Goal: Information Seeking & Learning: Learn about a topic

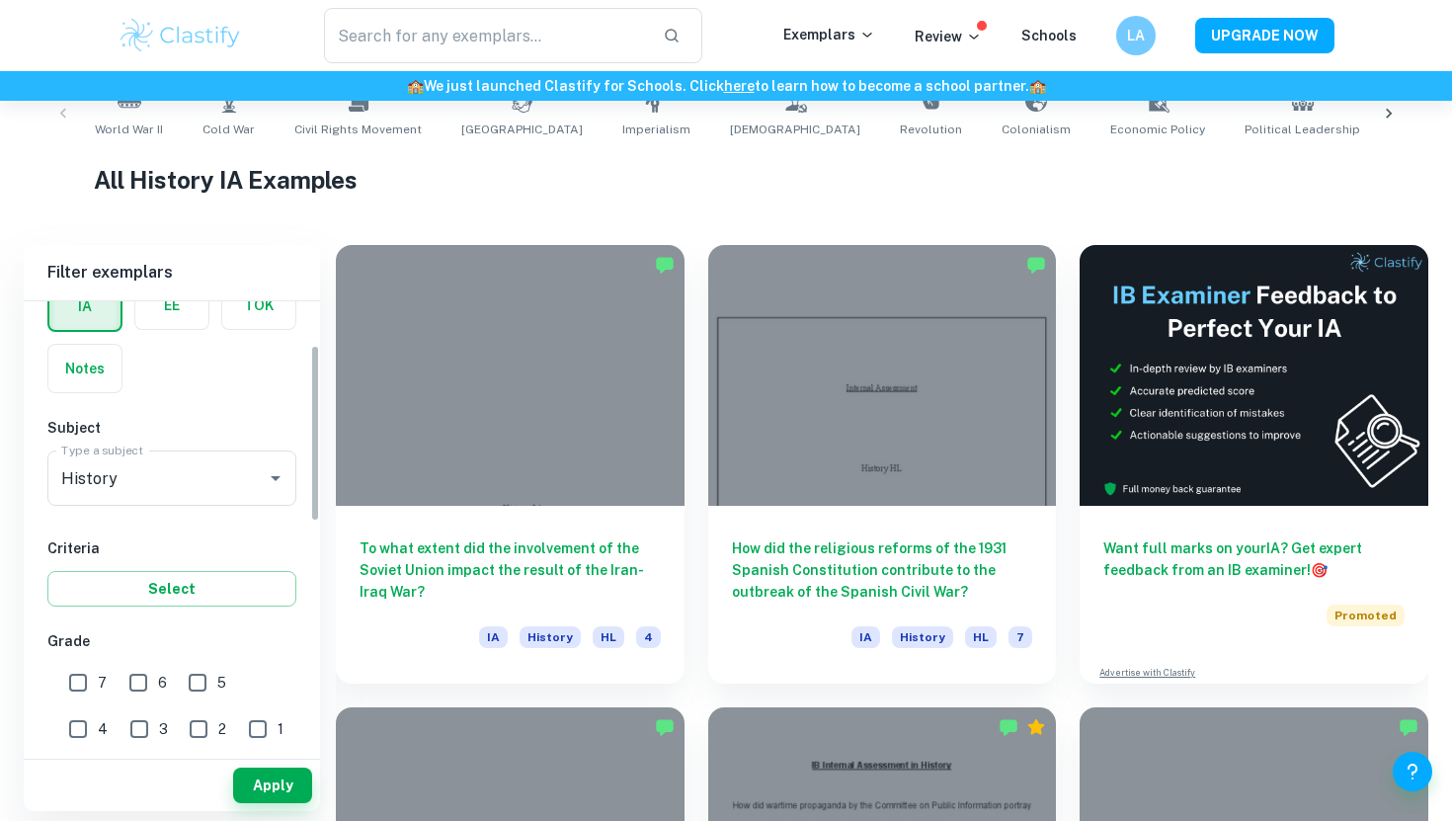
scroll to position [123, 0]
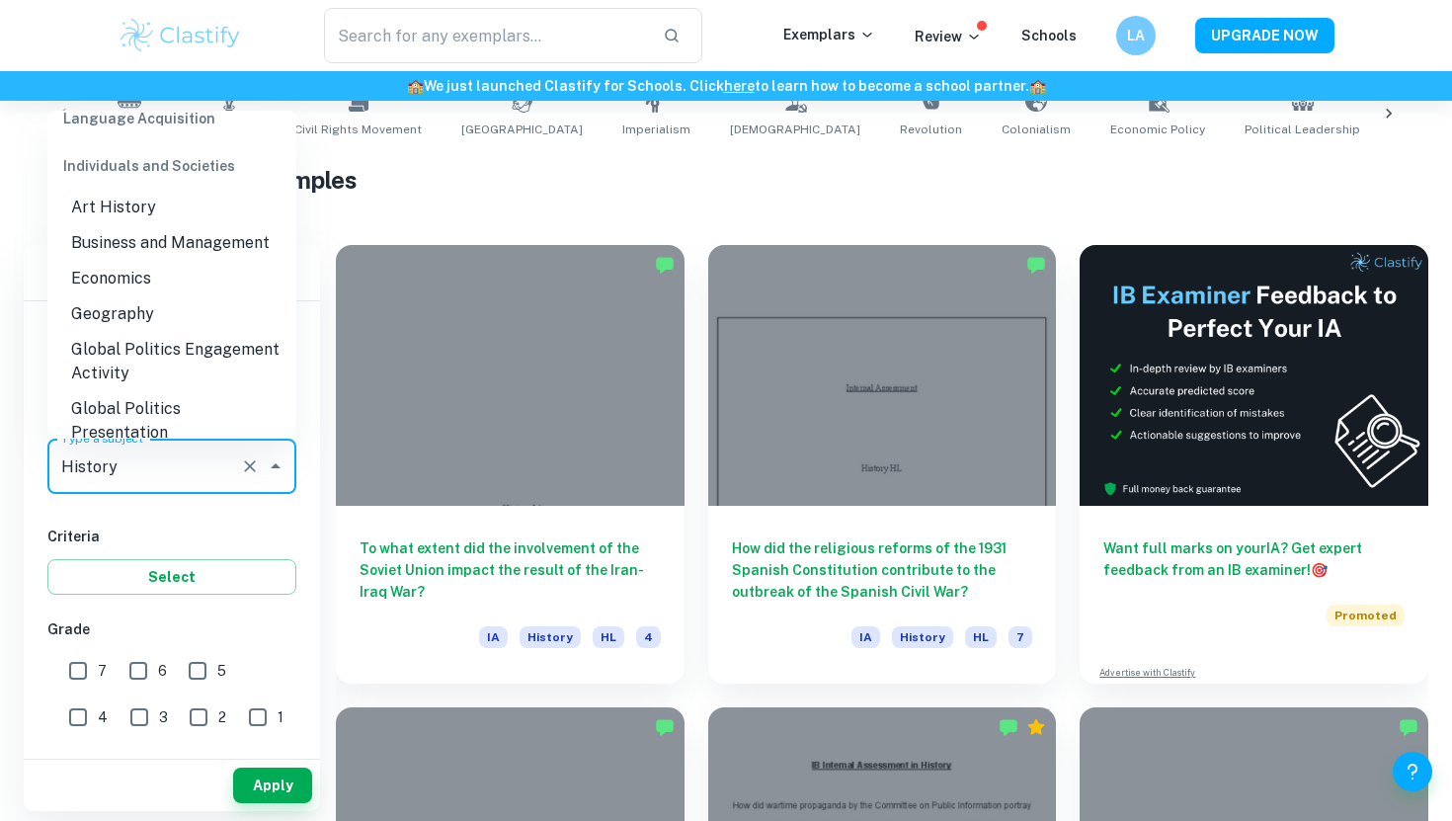
drag, startPoint x: 163, startPoint y: 471, endPoint x: 17, endPoint y: 471, distance: 146.2
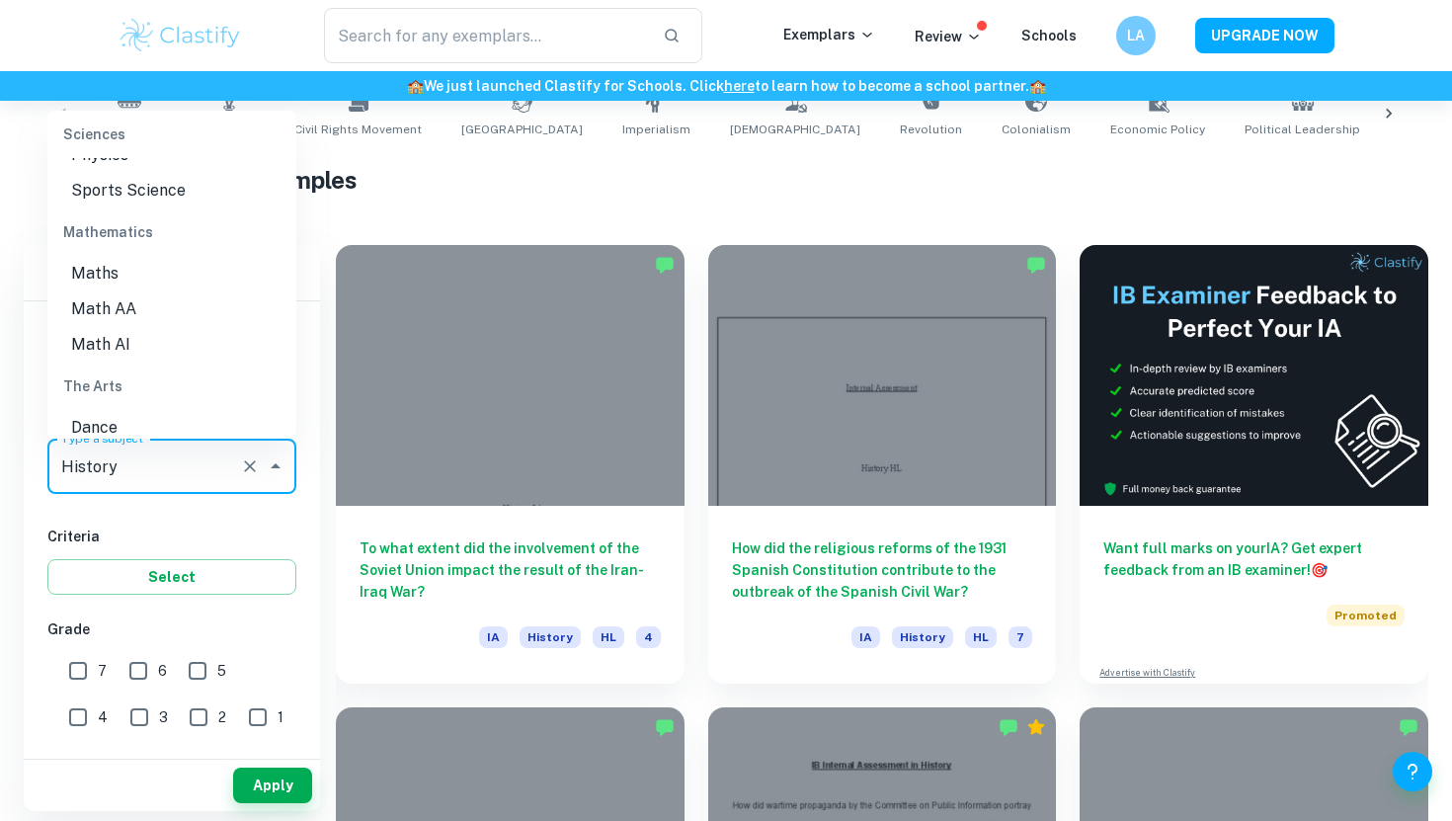
scroll to position [2604, 0]
click at [142, 299] on li "Math AA" at bounding box center [171, 317] width 249 height 36
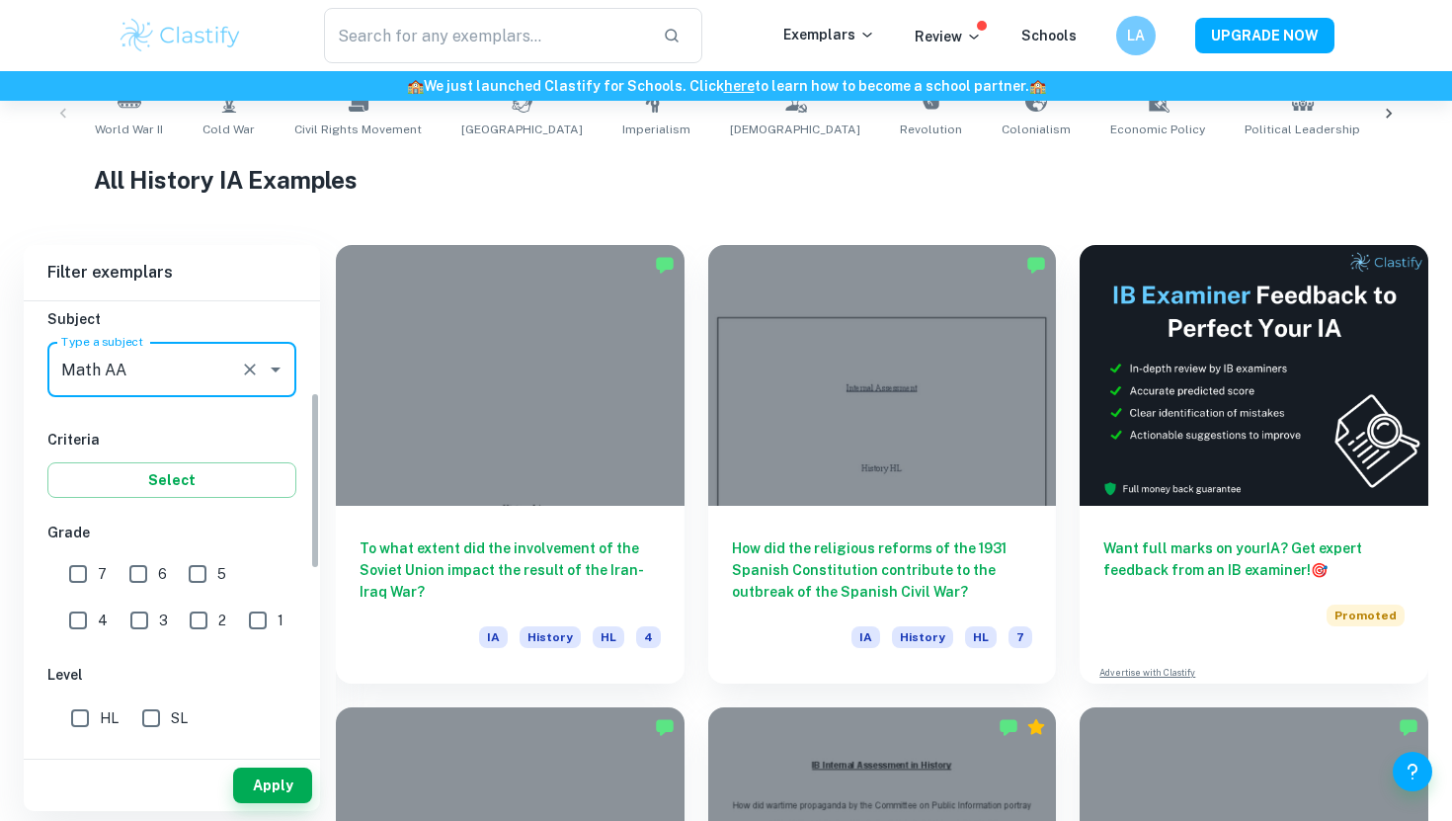
scroll to position [236, 0]
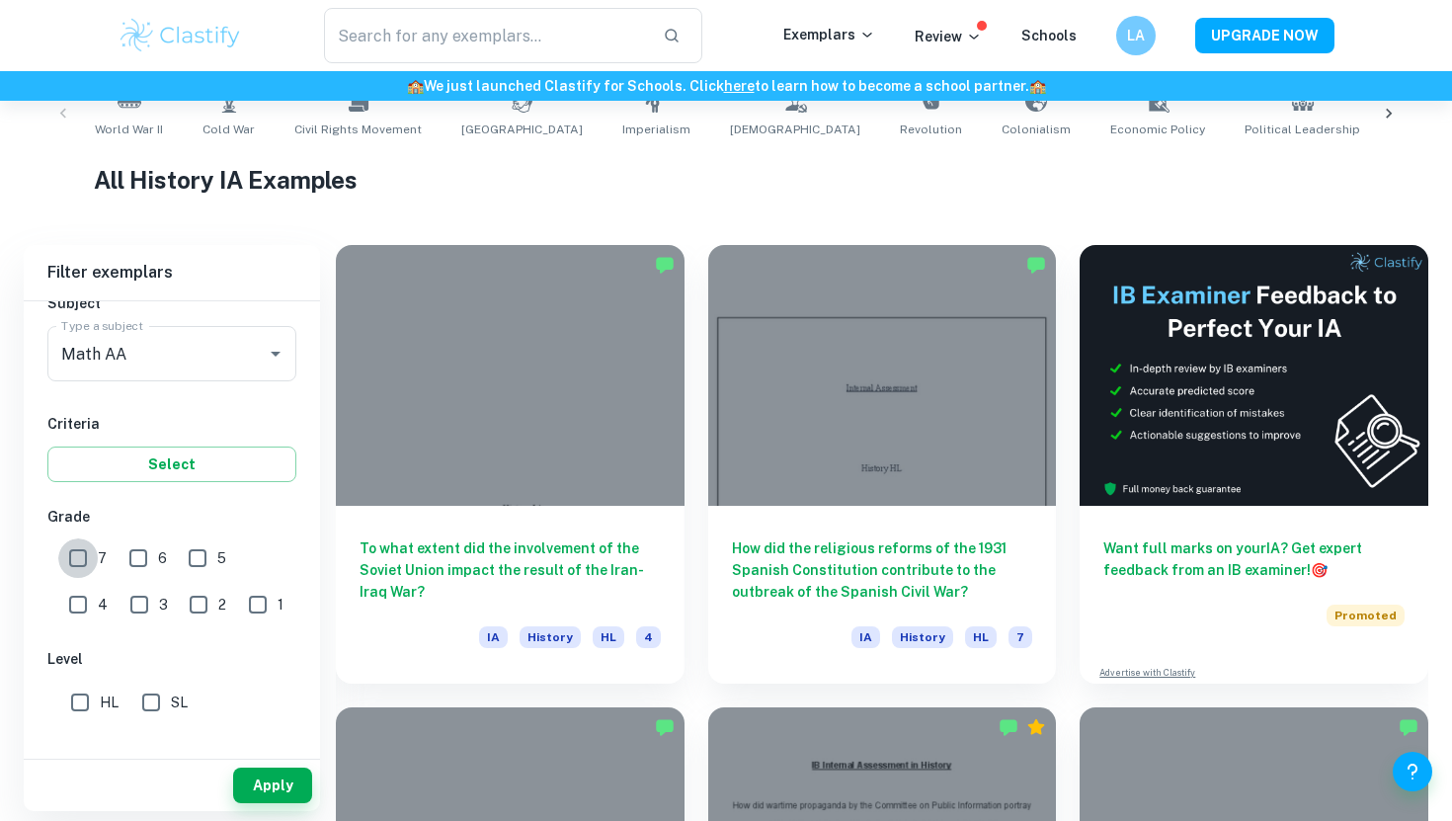
click at [70, 554] on input "7" at bounding box center [78, 558] width 40 height 40
checkbox input "true"
click at [258, 786] on button "Apply" at bounding box center [272, 785] width 79 height 36
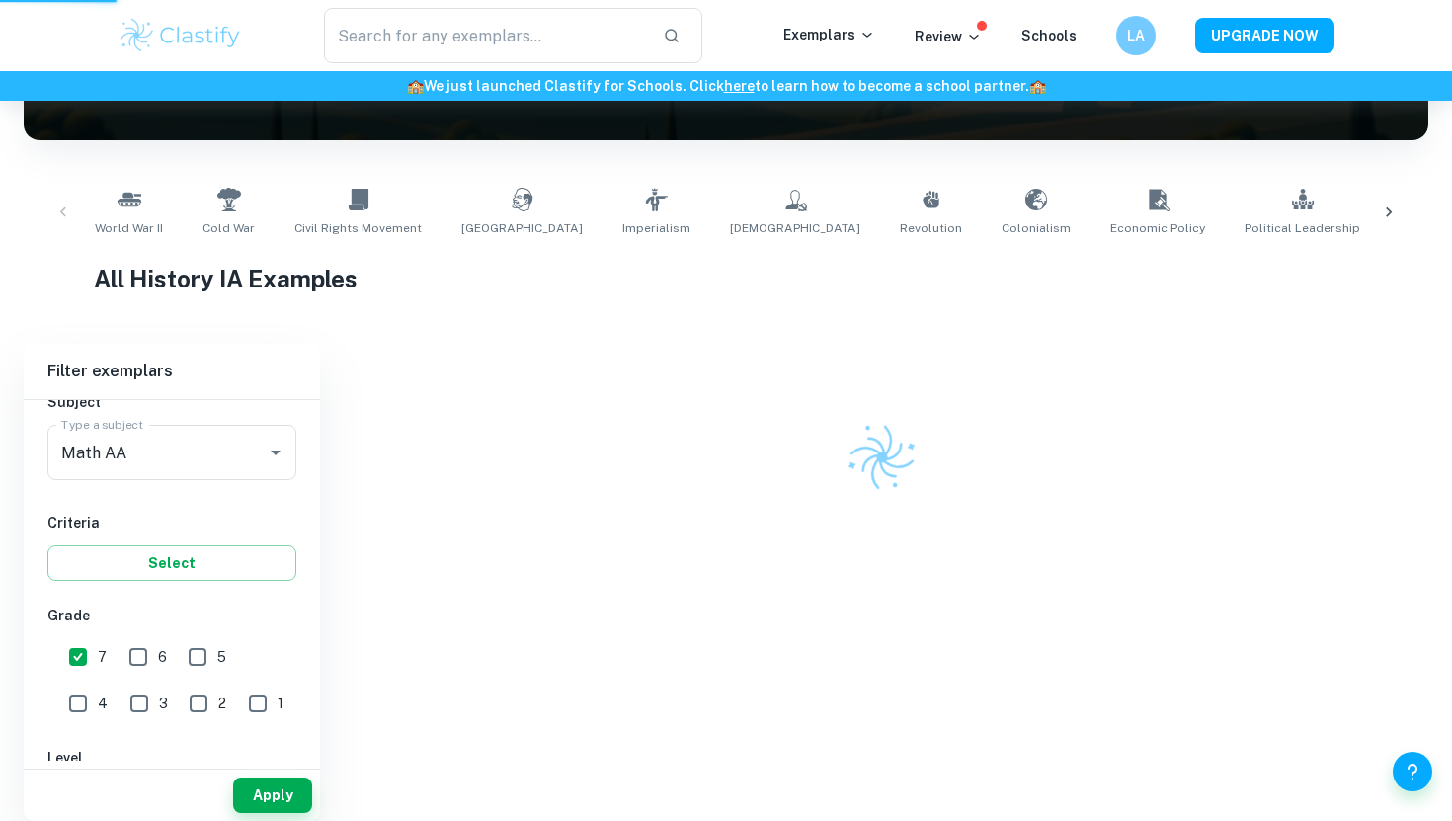
scroll to position [292, 0]
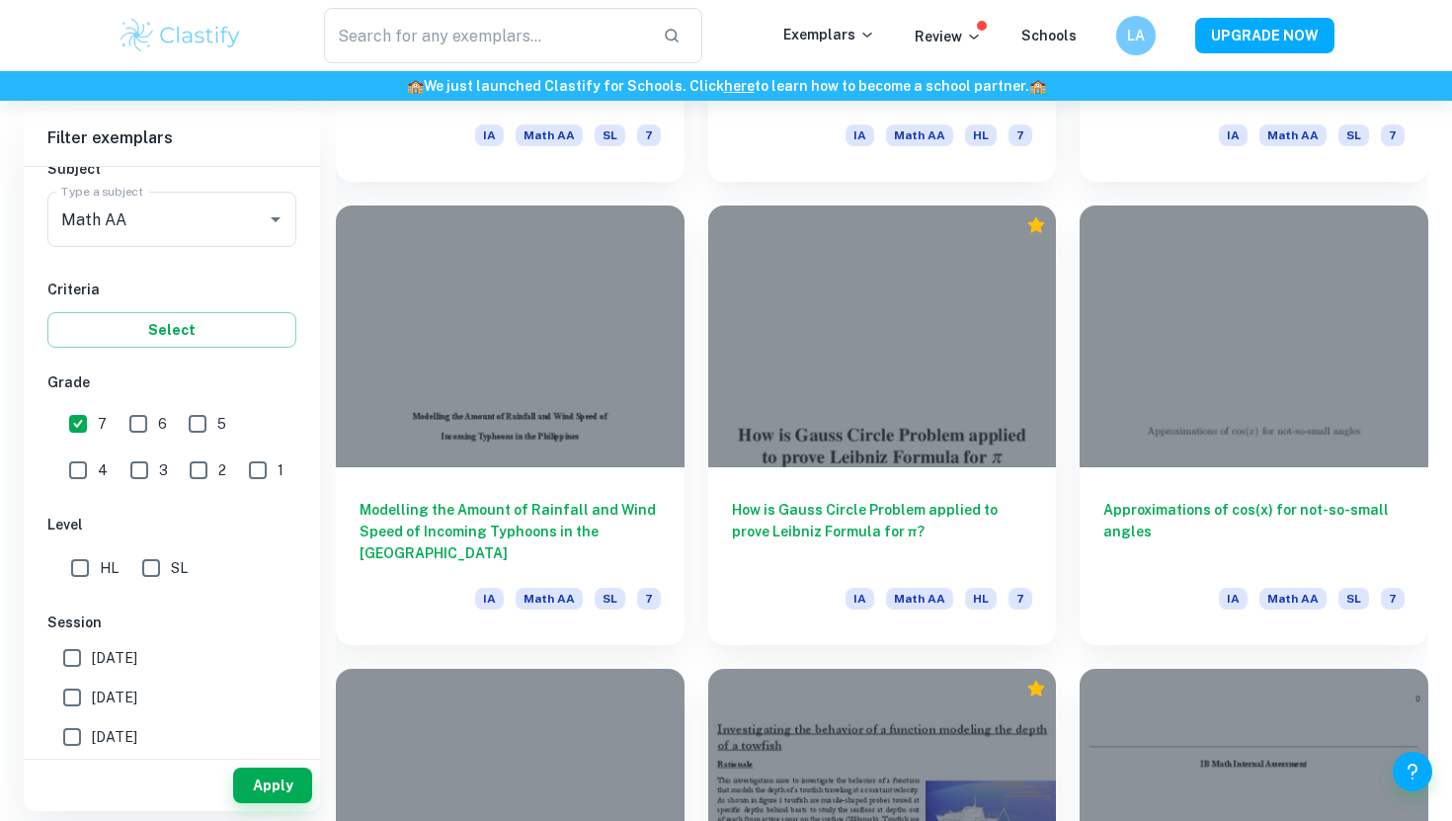
scroll to position [4664, 0]
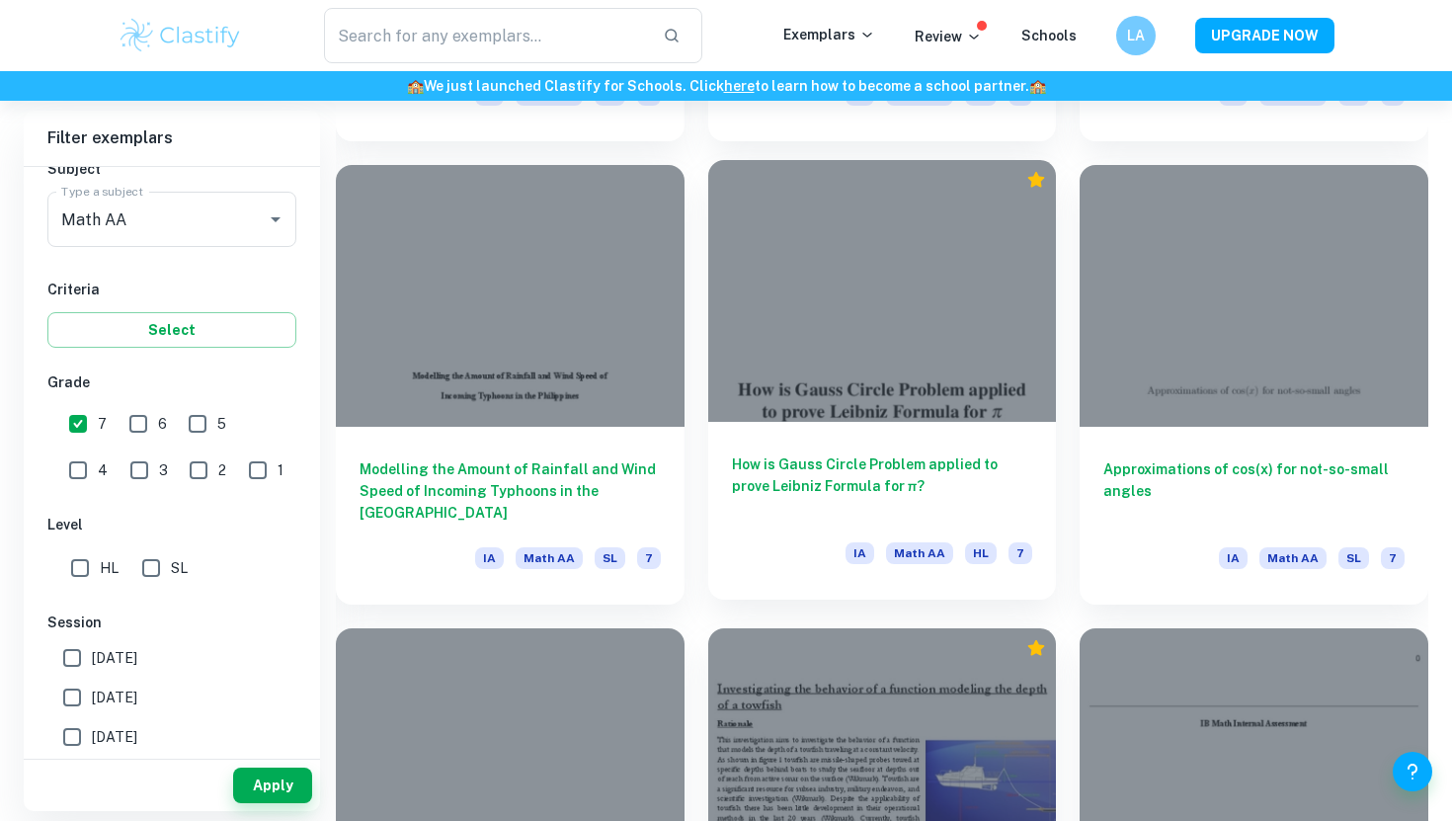
click at [918, 378] on div at bounding box center [882, 290] width 349 height 261
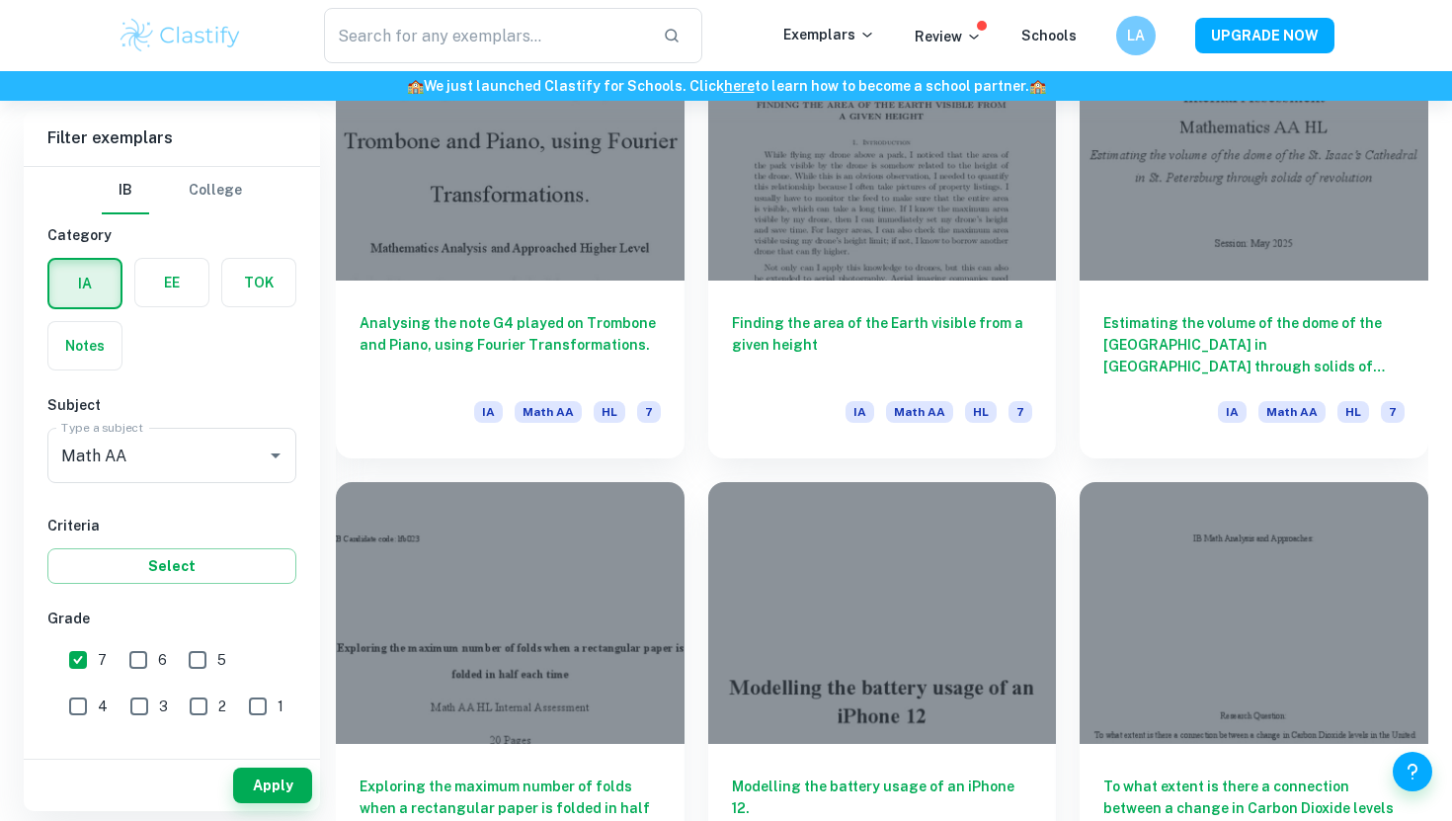
scroll to position [7097, 0]
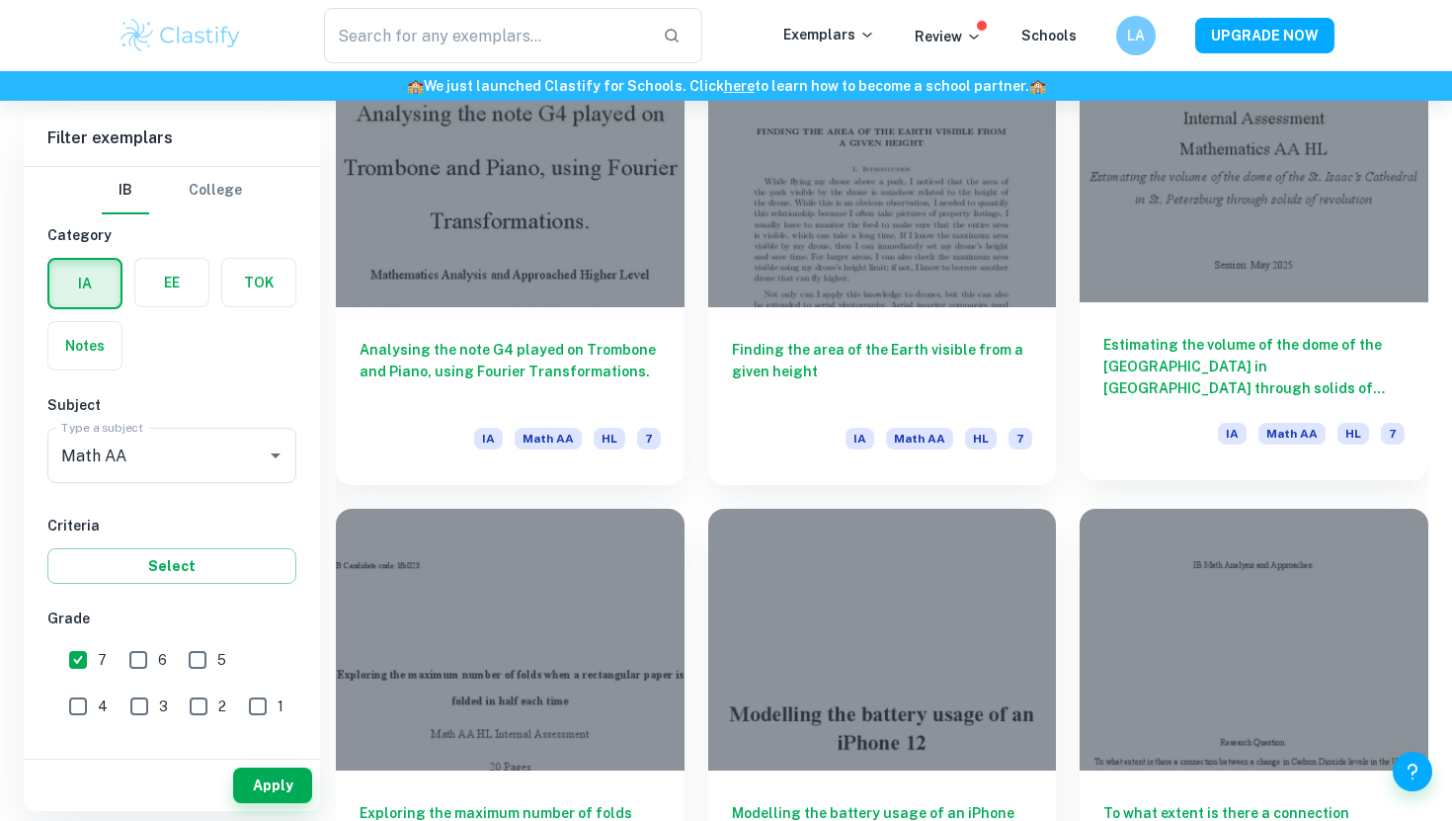
click at [1284, 263] on div at bounding box center [1253, 171] width 349 height 261
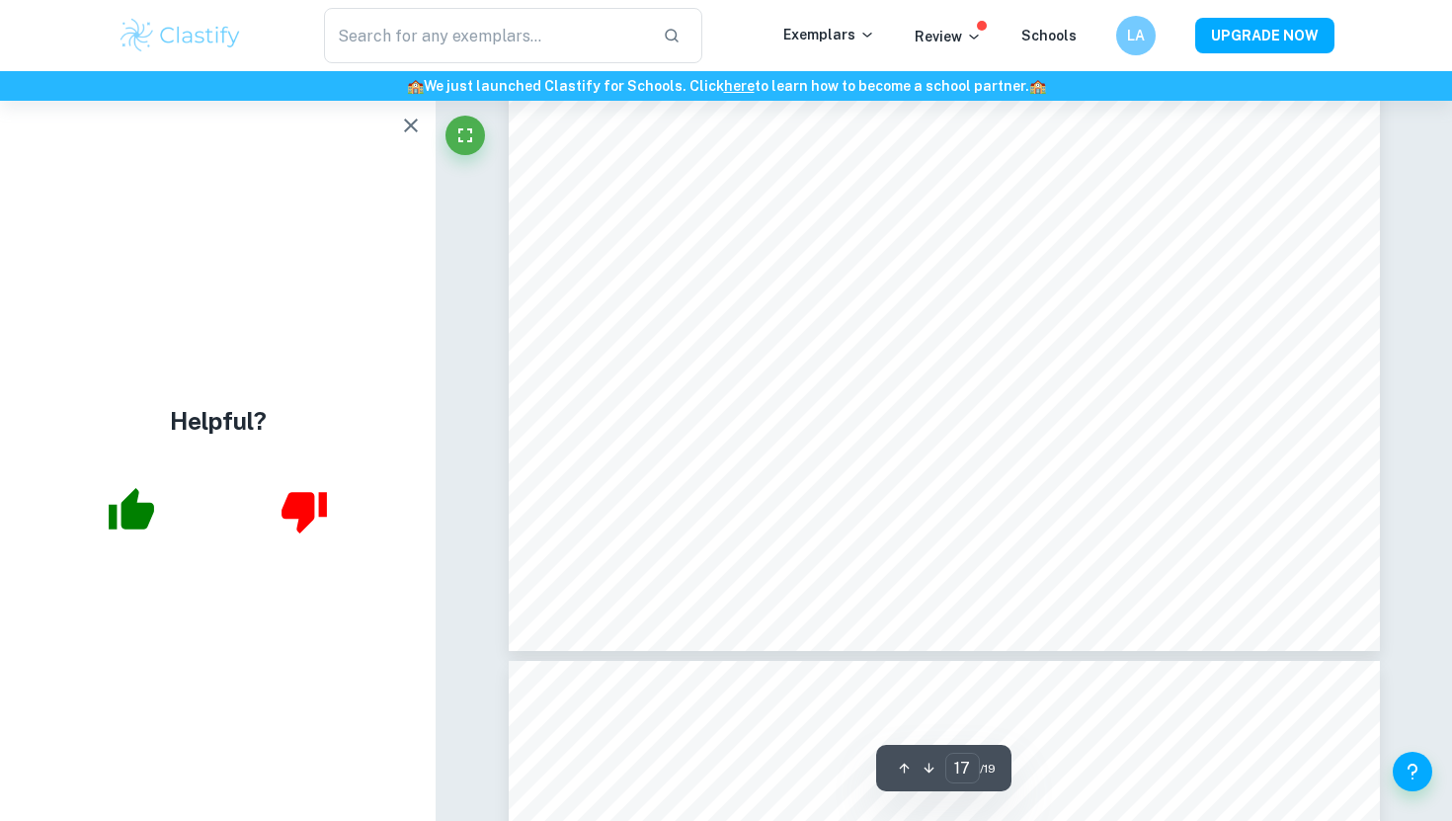
scroll to position [21004, 0]
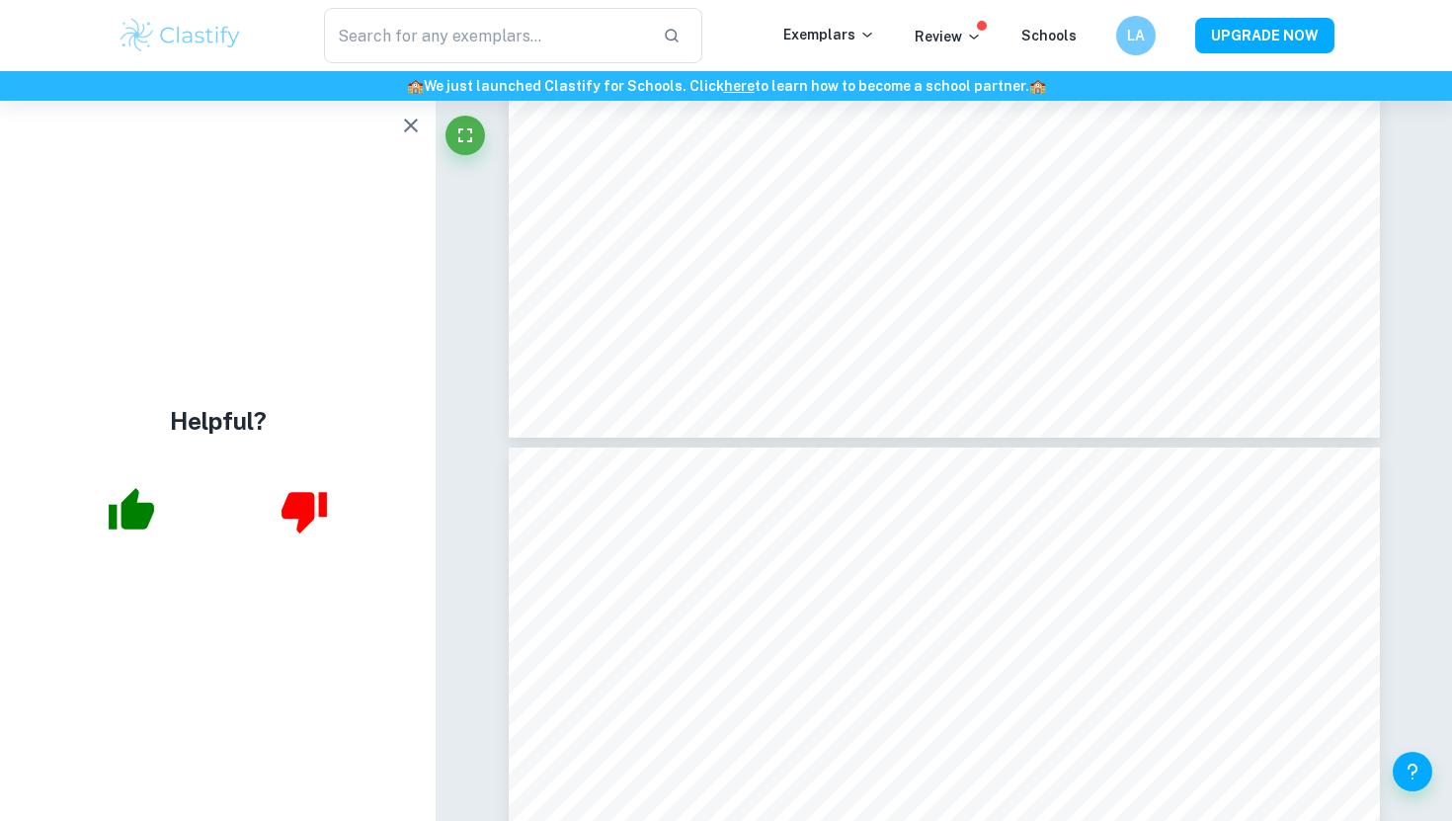
type input "18"
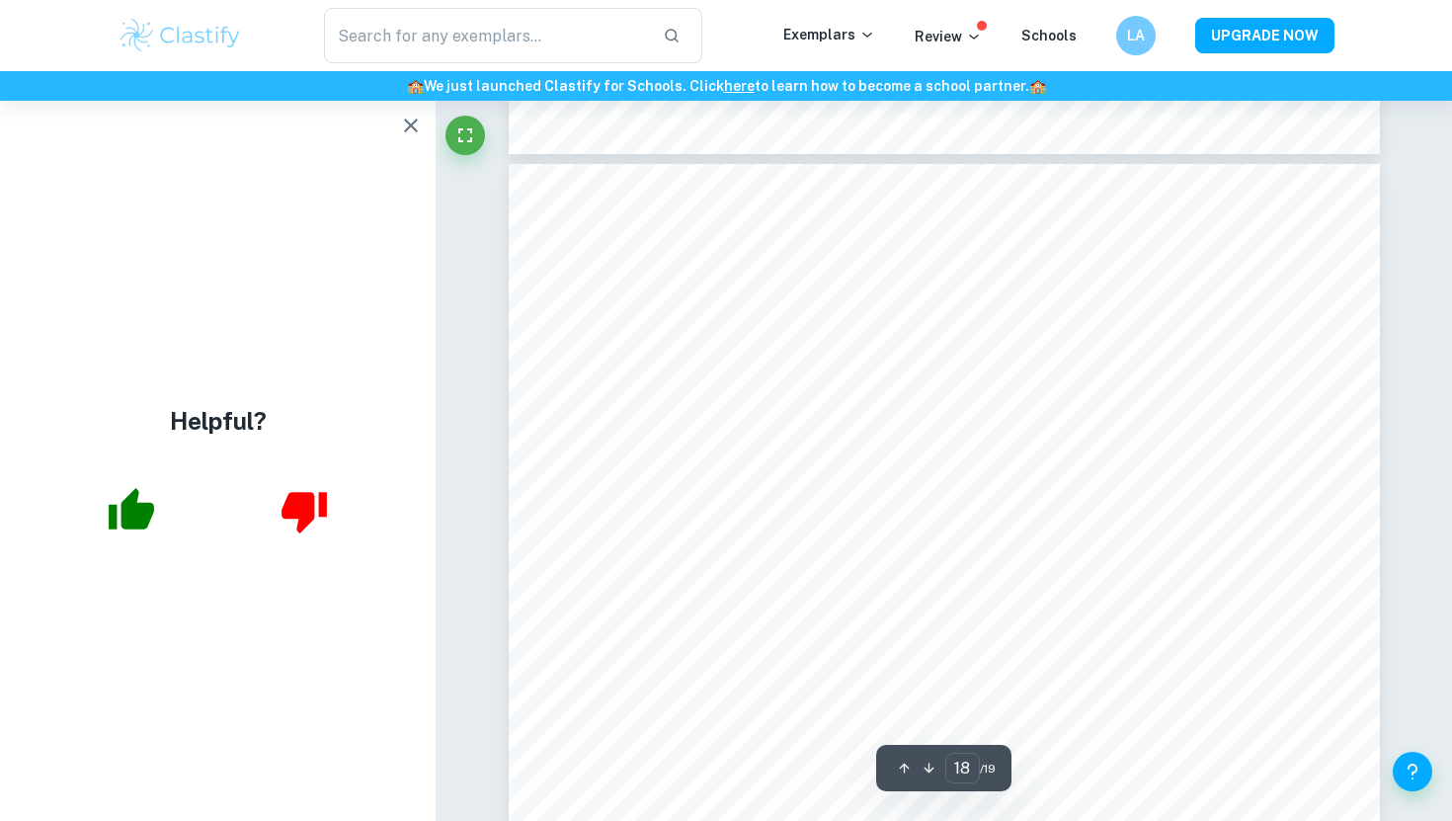
scroll to position [21530, 0]
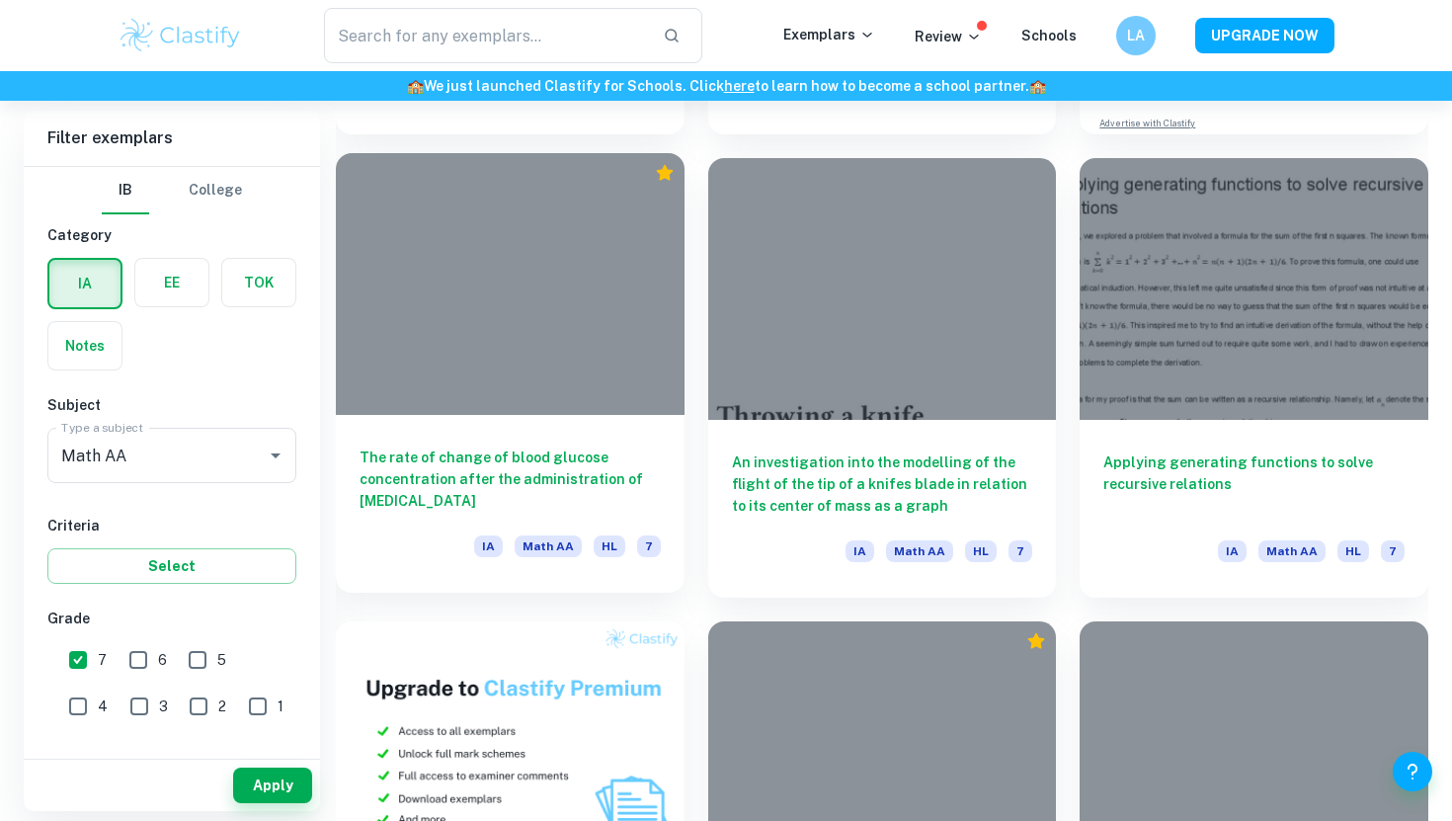
scroll to position [8303, 0]
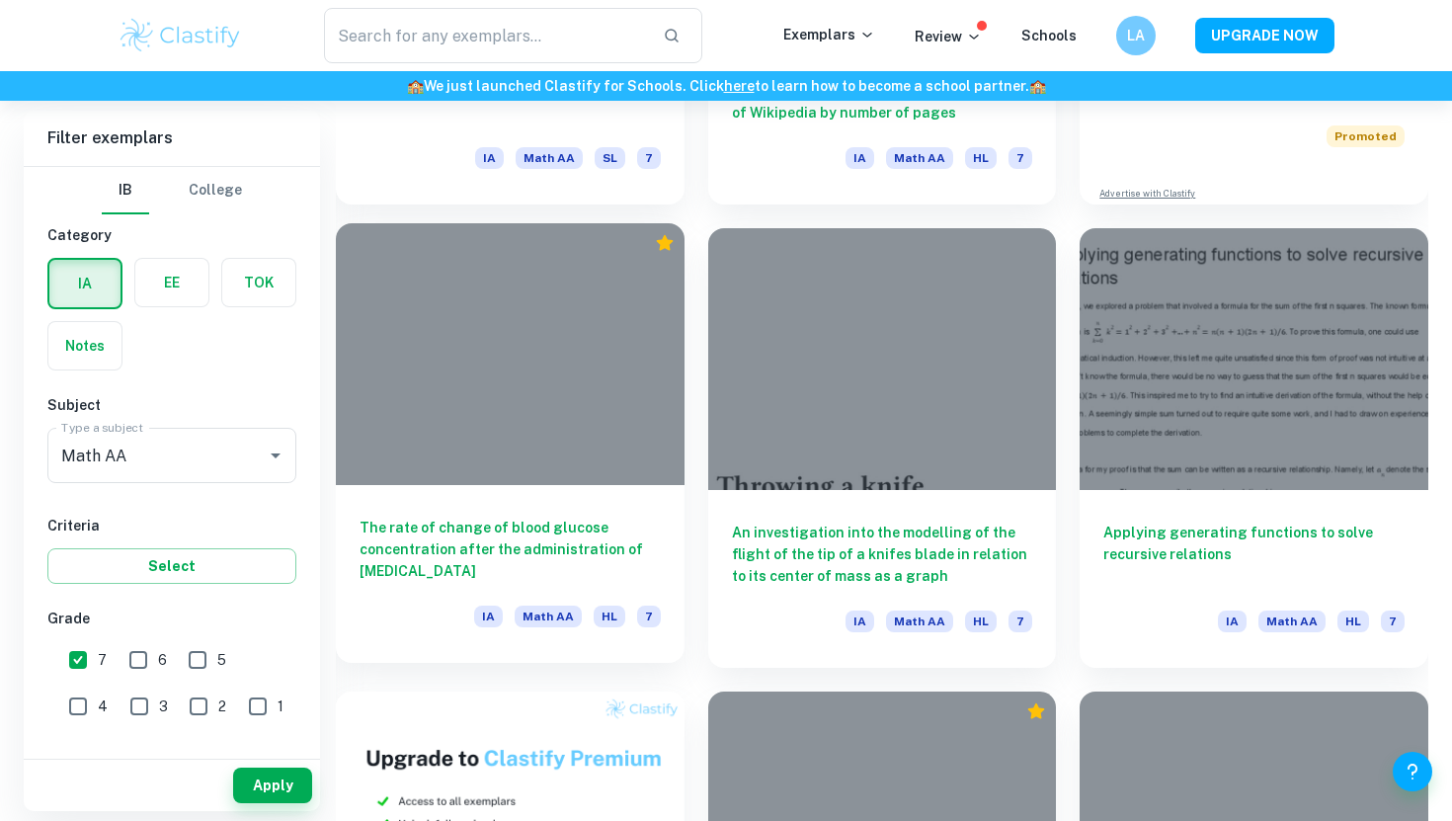
click at [581, 389] on div at bounding box center [510, 353] width 349 height 261
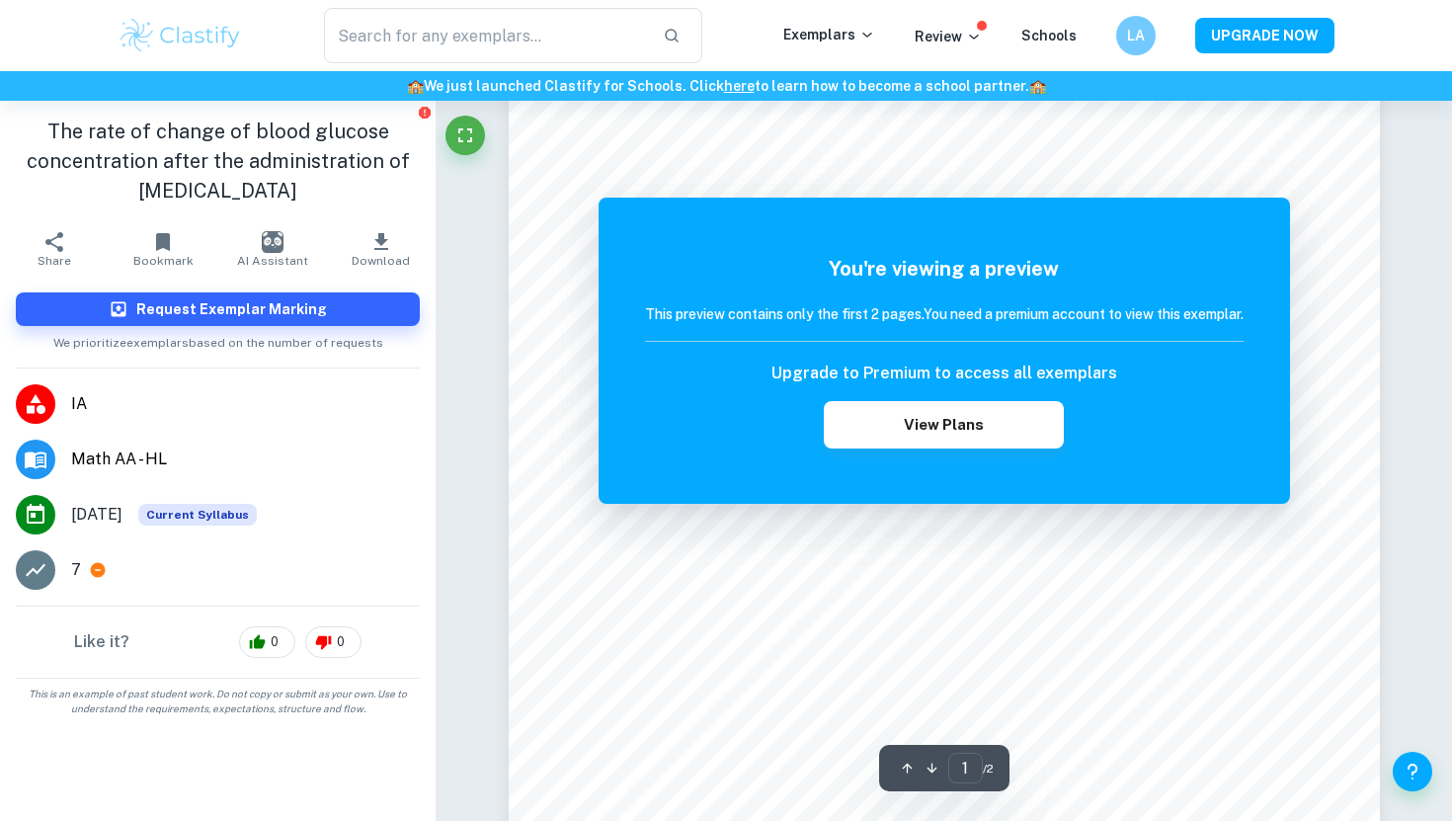
scroll to position [314, 0]
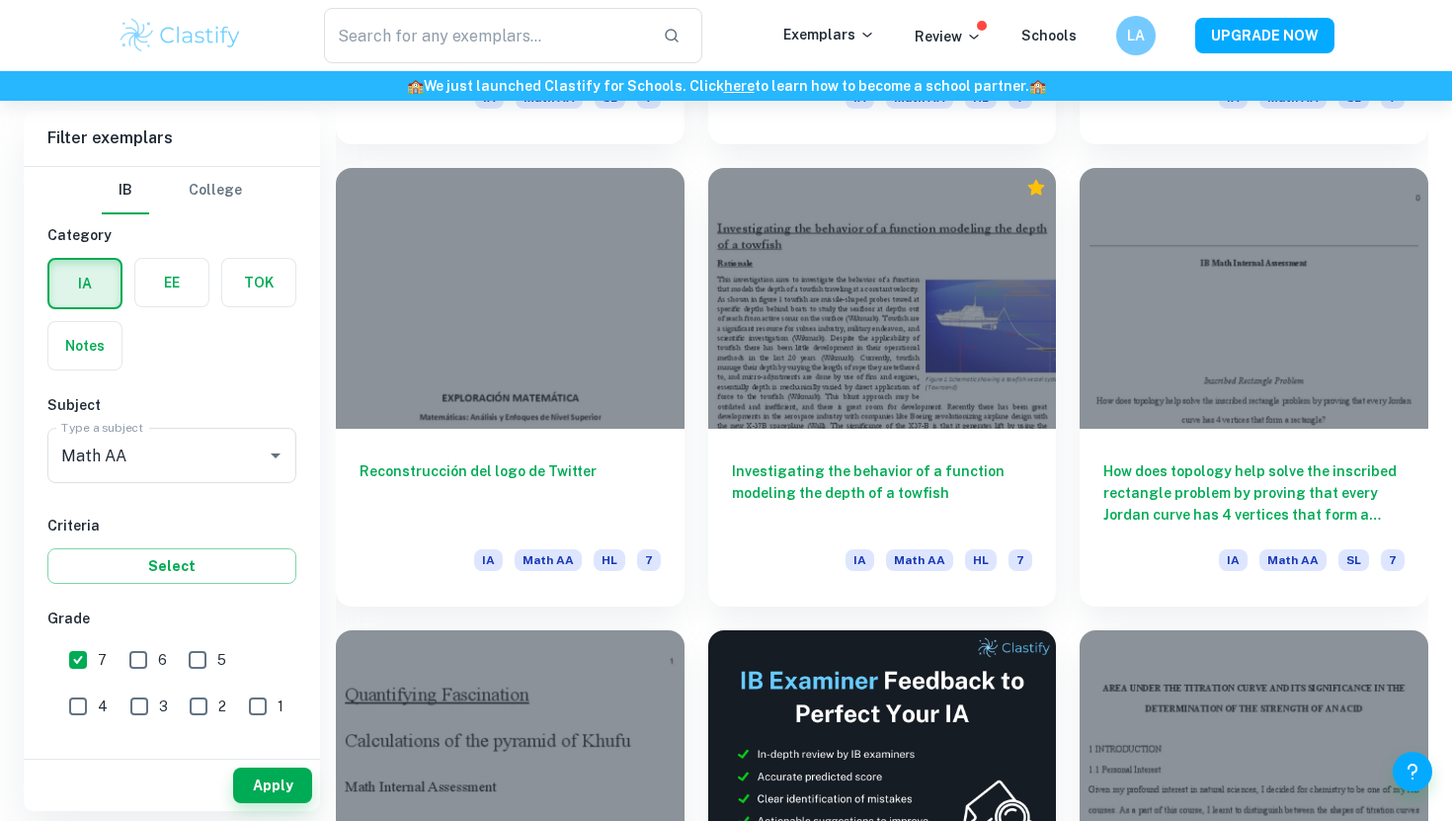
scroll to position [5093, 0]
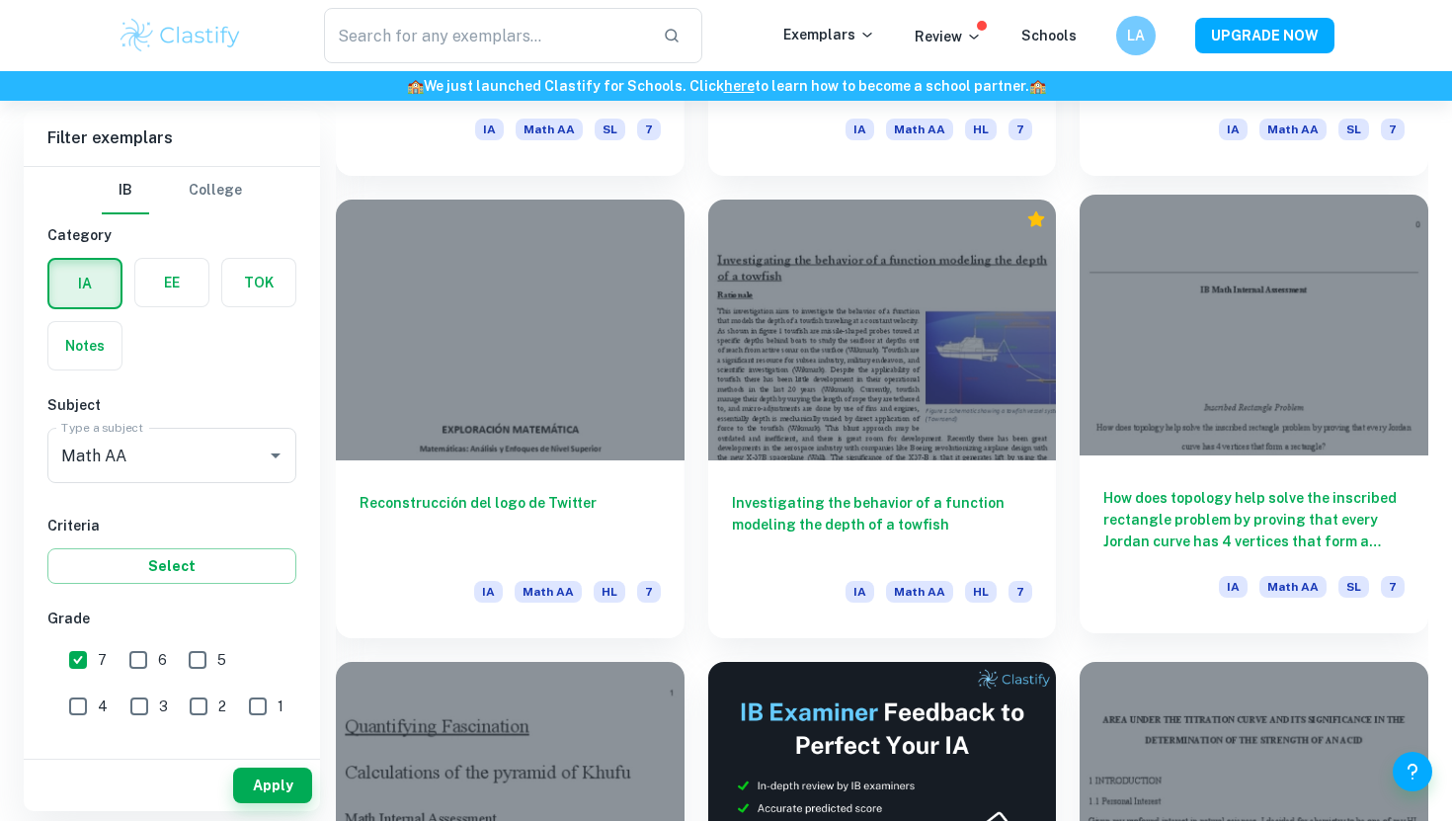
click at [1185, 374] on div at bounding box center [1253, 325] width 349 height 261
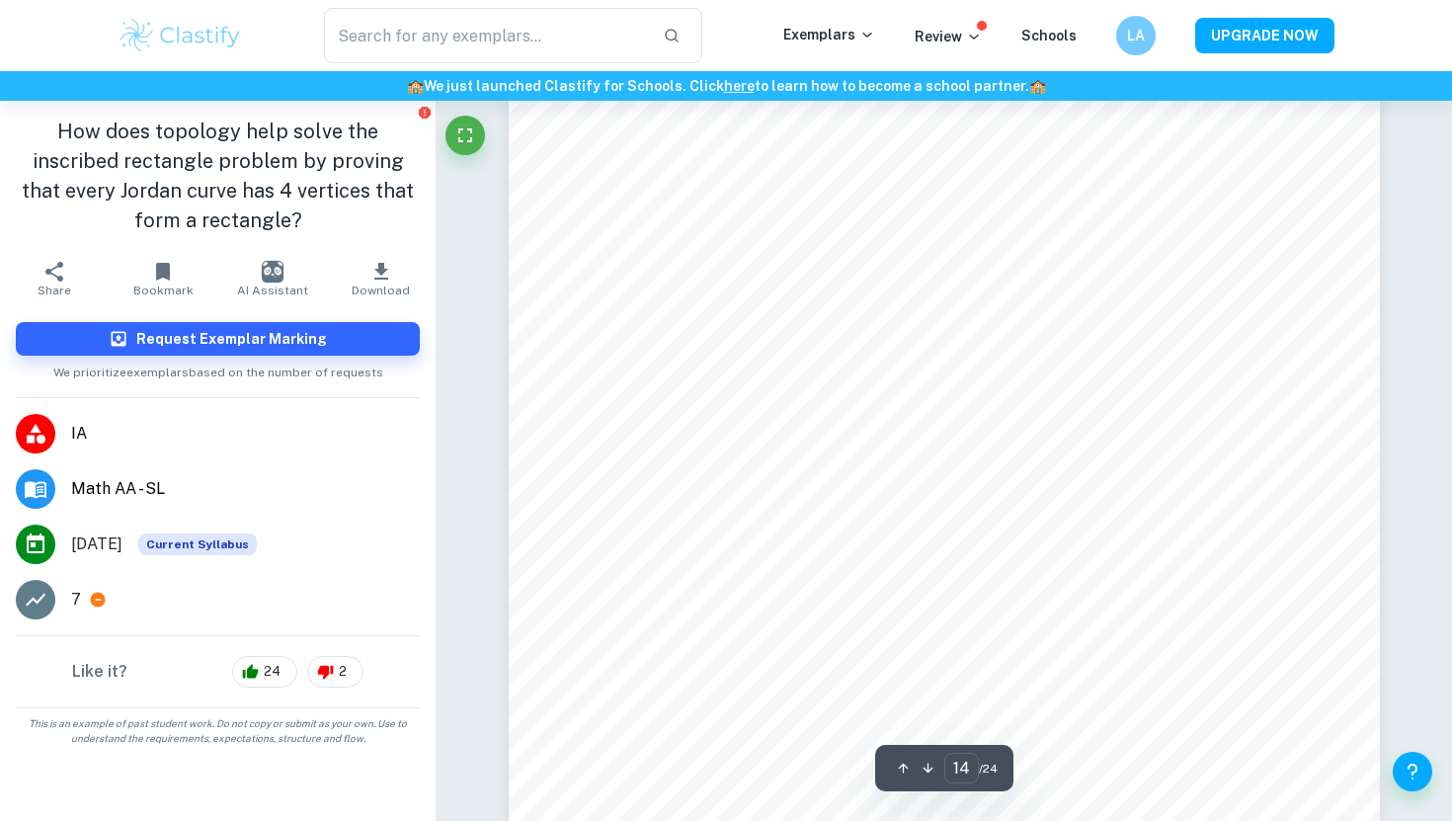
scroll to position [15429, 0]
type input "23"
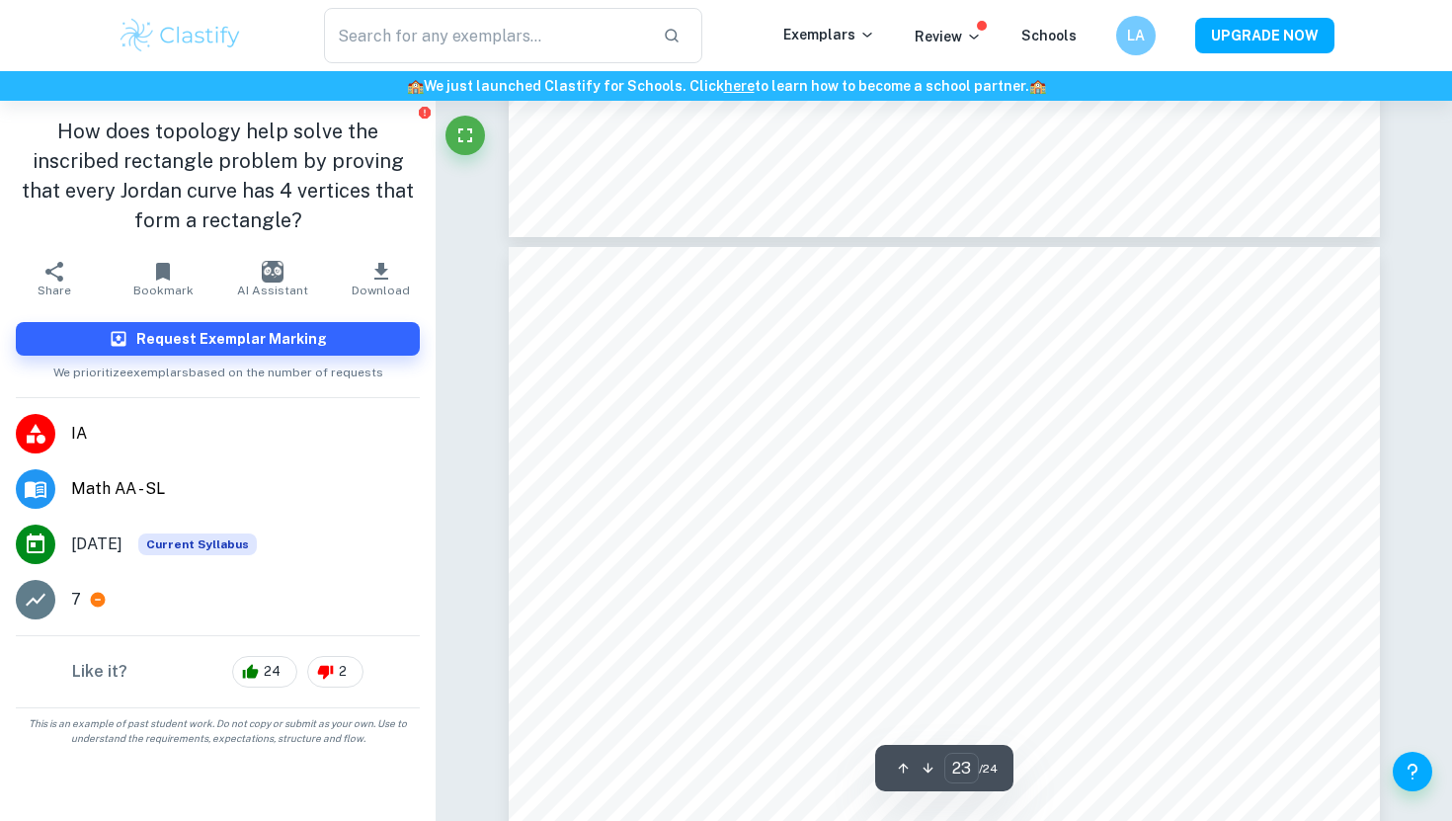
scroll to position [26057, 0]
